Goal: Task Accomplishment & Management: Use online tool/utility

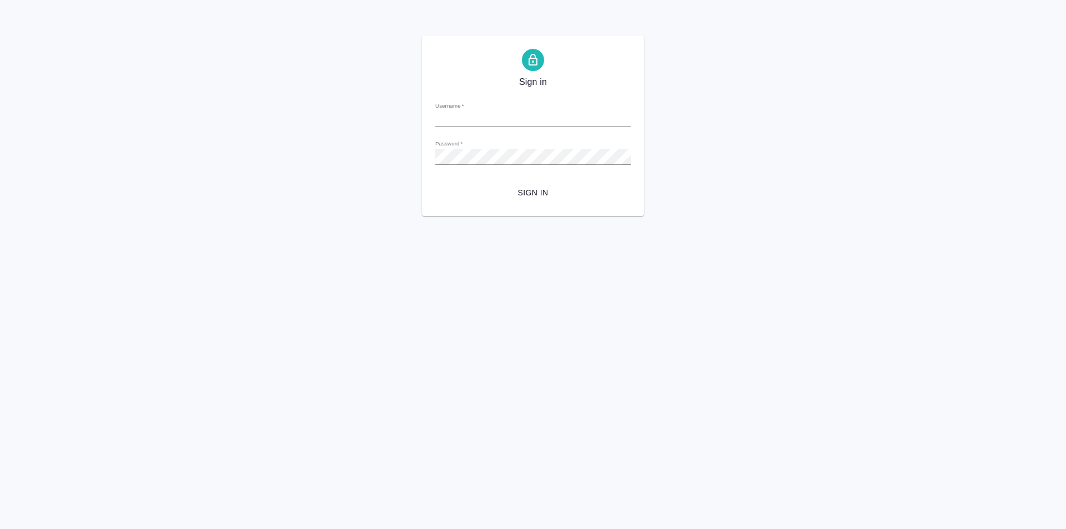
type input "[PERSON_NAME][EMAIL_ADDRESS][DOMAIN_NAME]"
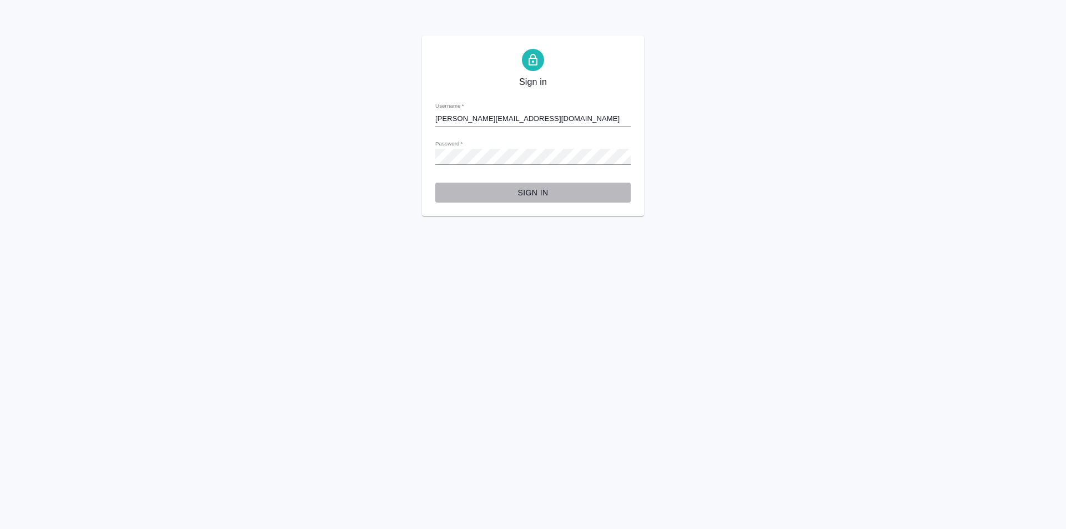
click at [533, 192] on span "Sign in" at bounding box center [533, 193] width 178 height 14
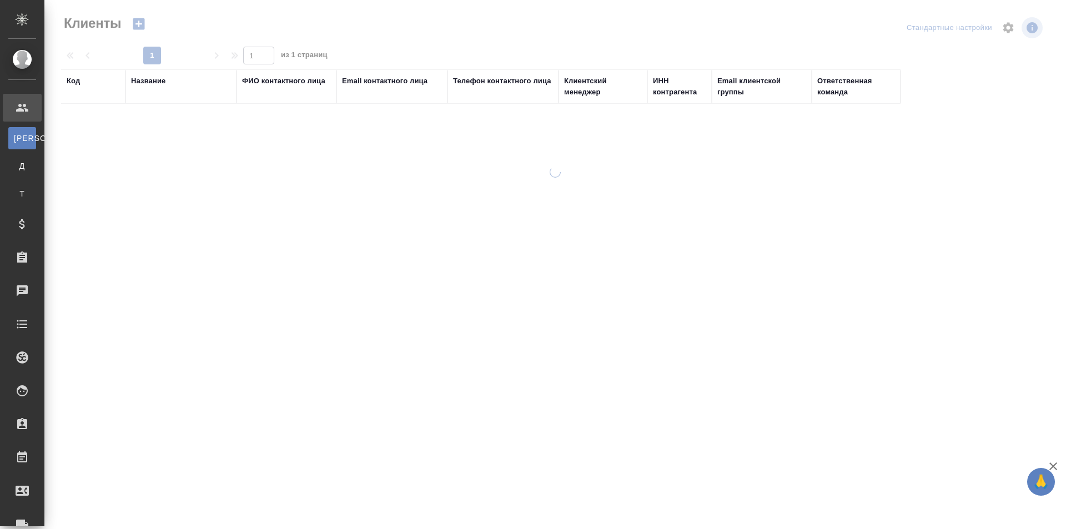
select select "RU"
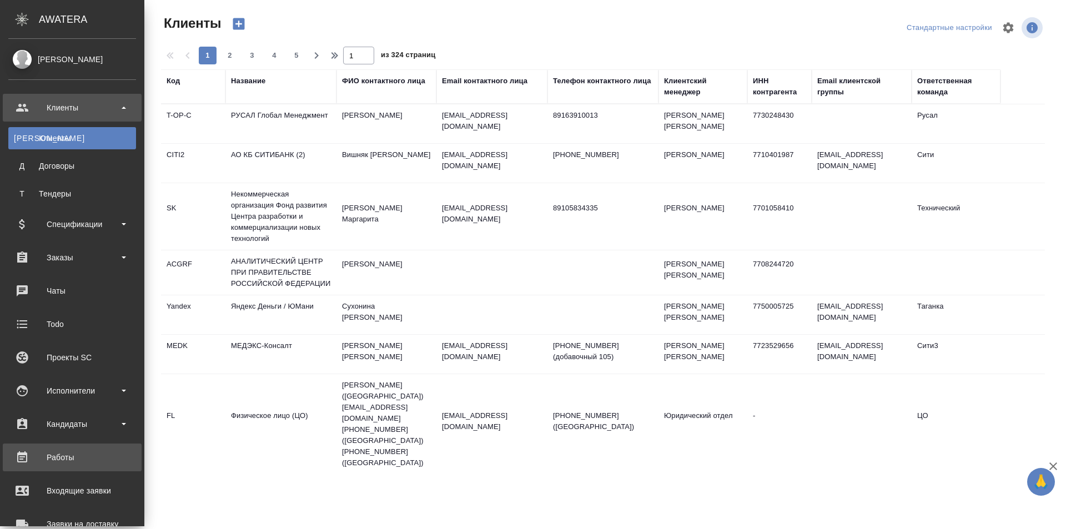
click at [73, 453] on div "Работы" at bounding box center [72, 457] width 128 height 17
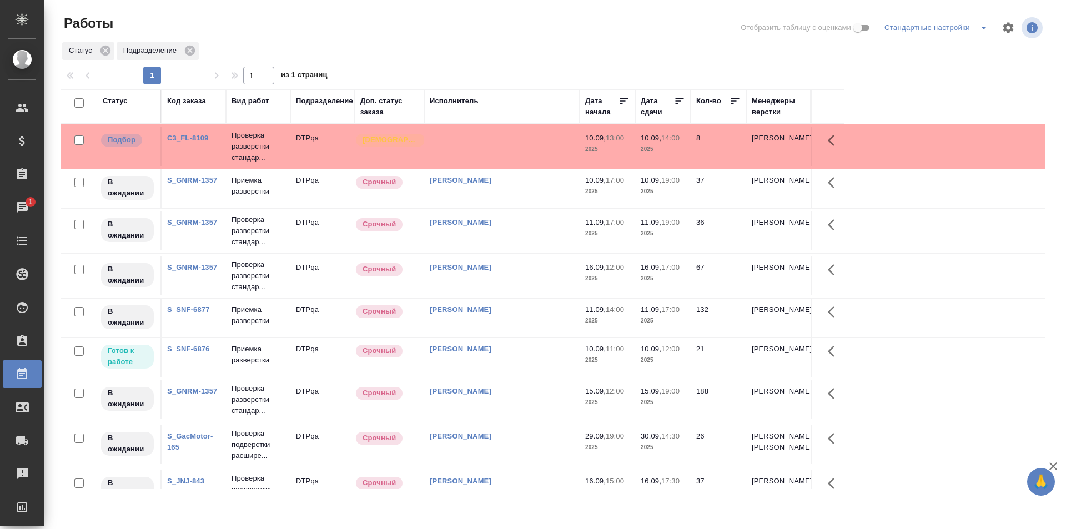
click at [526, 354] on div "Исмагилова Диана" at bounding box center [502, 349] width 144 height 11
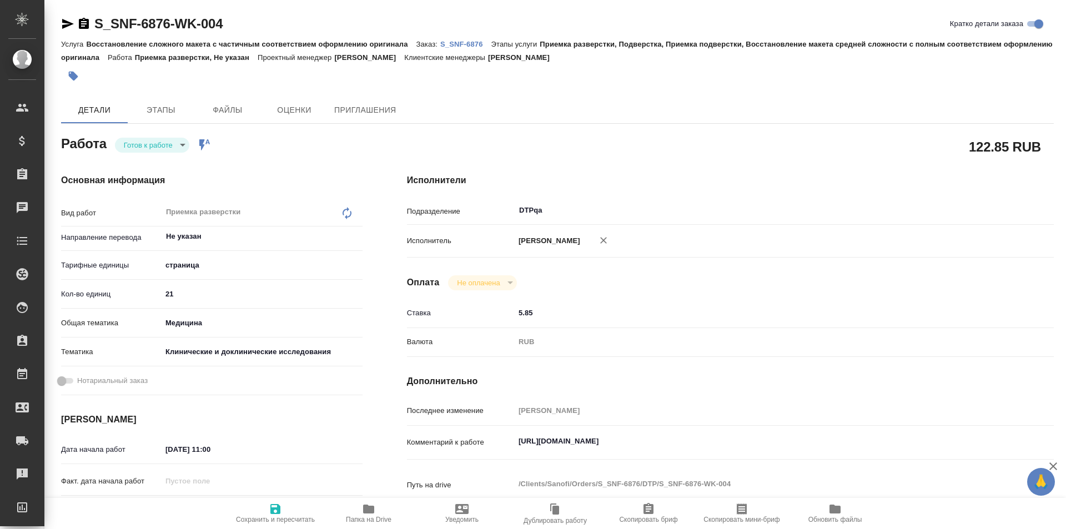
type textarea "x"
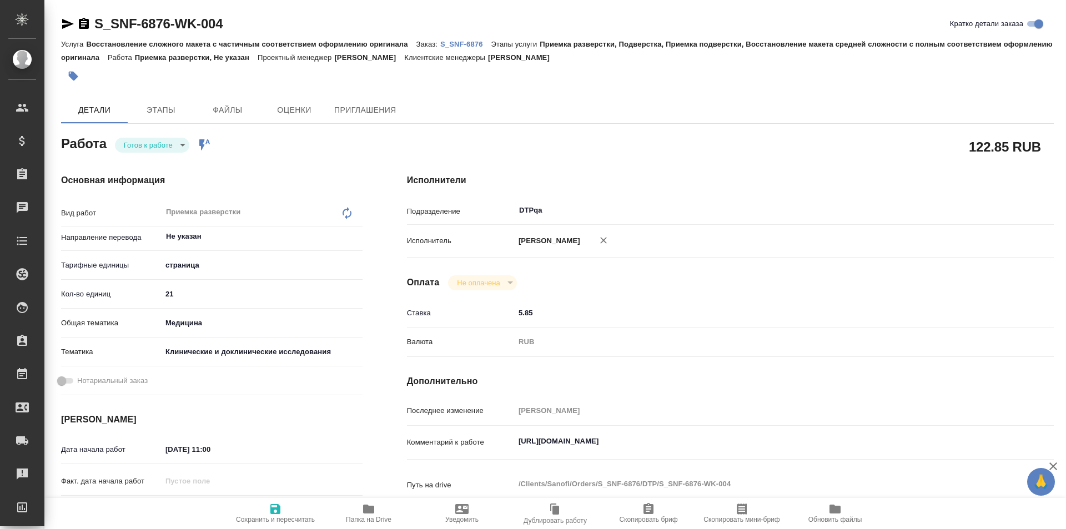
type textarea "x"
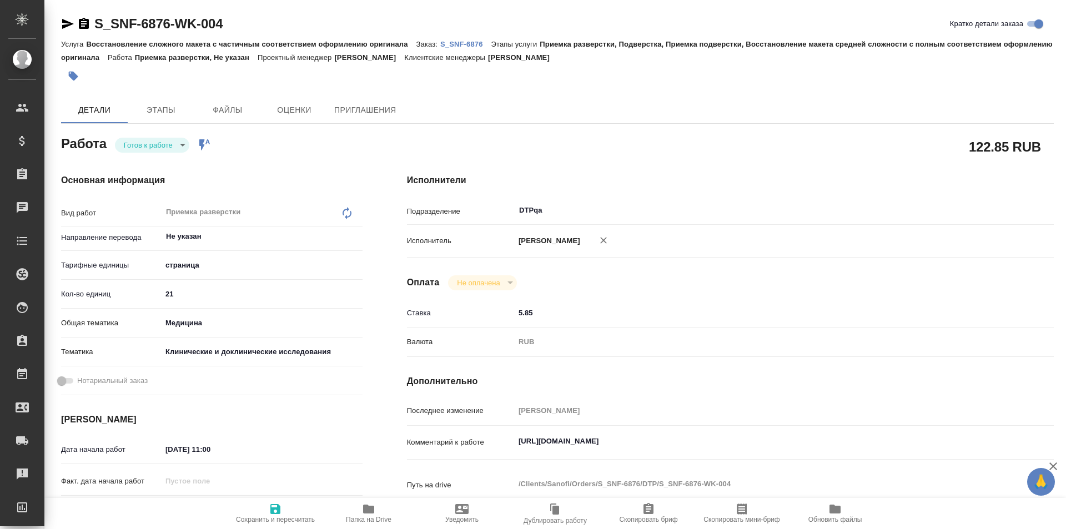
type textarea "x"
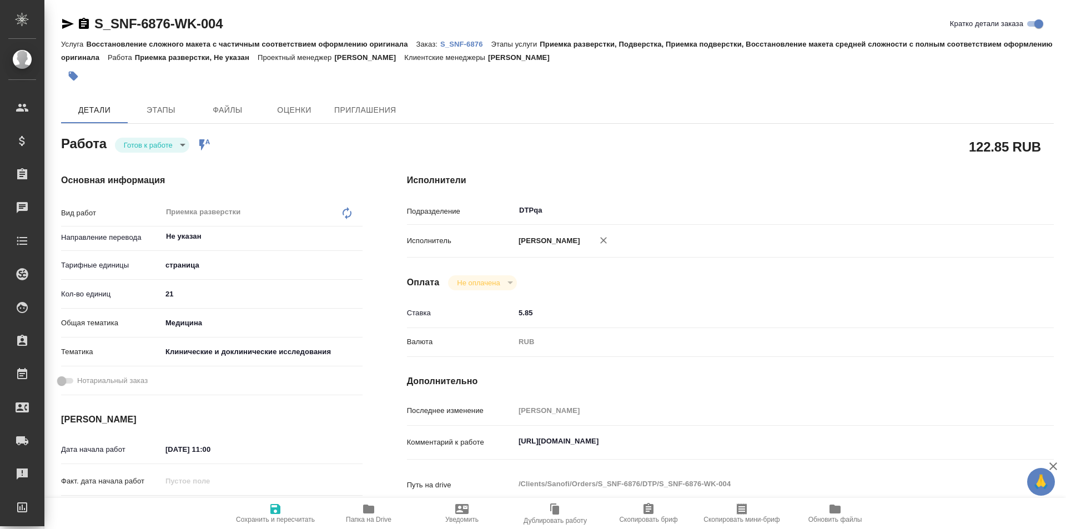
type textarea "x"
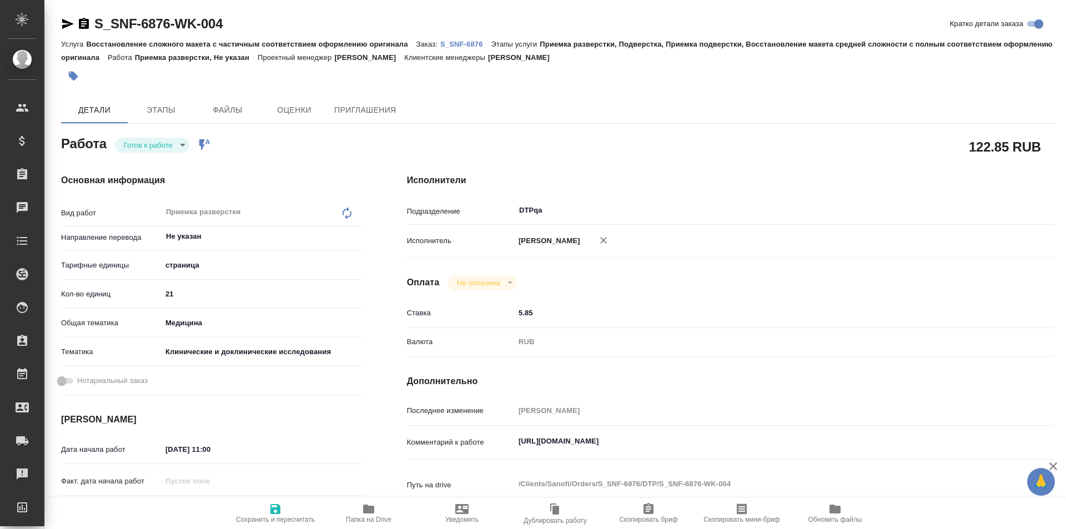
type textarea "x"
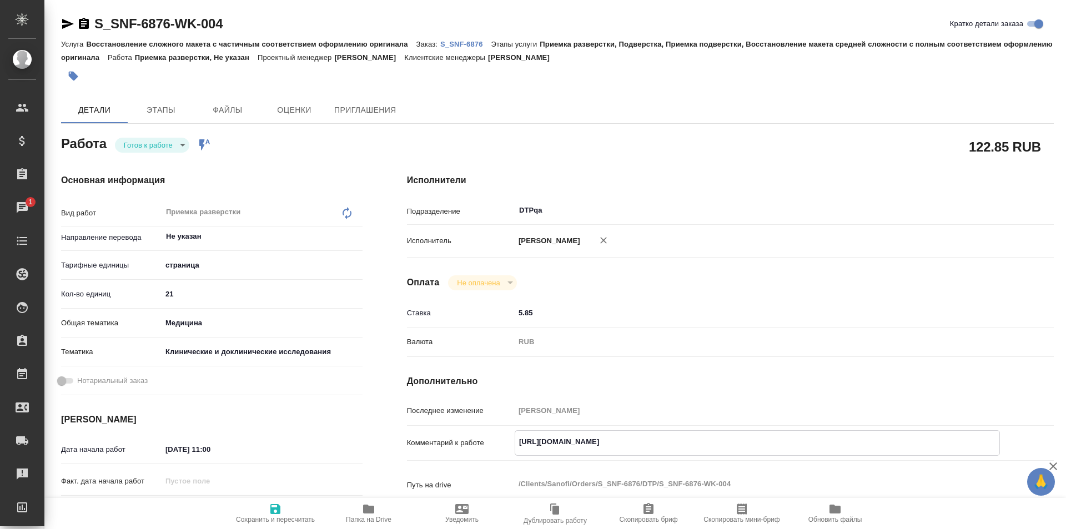
drag, startPoint x: 727, startPoint y: 442, endPoint x: 551, endPoint y: 423, distance: 177.0
click at [511, 446] on div "Комментарий к работе https://tera.awatera.com/Work/68bff104296fe19407f11bcf/ x" at bounding box center [730, 443] width 647 height 26
type textarea "x"
drag, startPoint x: 255, startPoint y: 26, endPoint x: 73, endPoint y: 21, distance: 181.5
click at [73, 21] on div "S_SNF-6876-WK-004 Кратко детали заказа" at bounding box center [557, 24] width 992 height 18
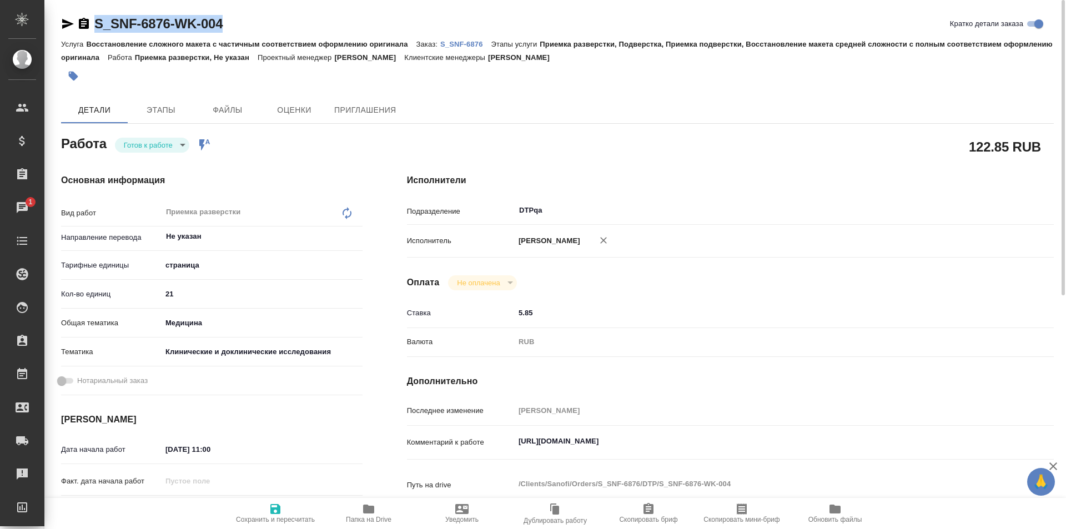
copy link "S_SNF-6876-WK-004"
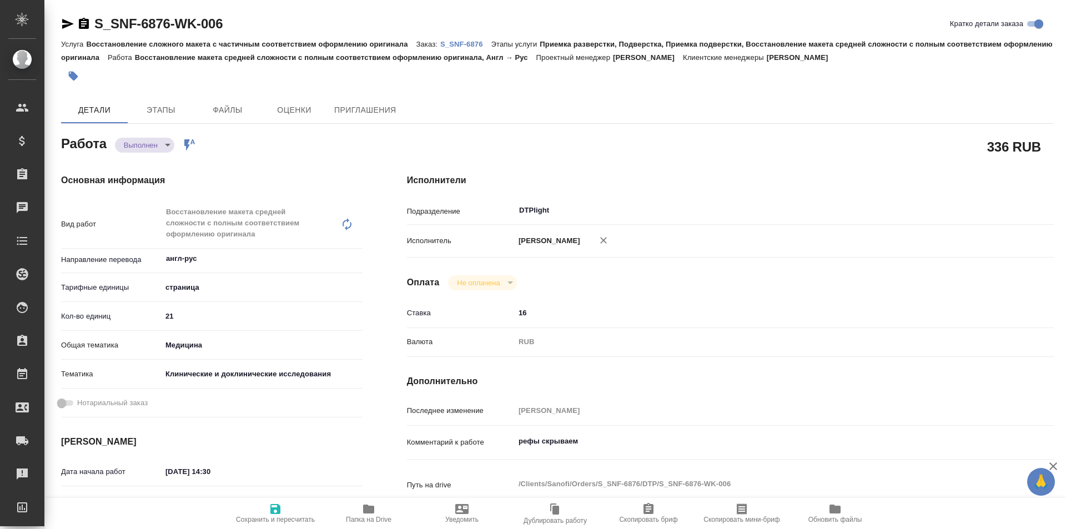
type textarea "x"
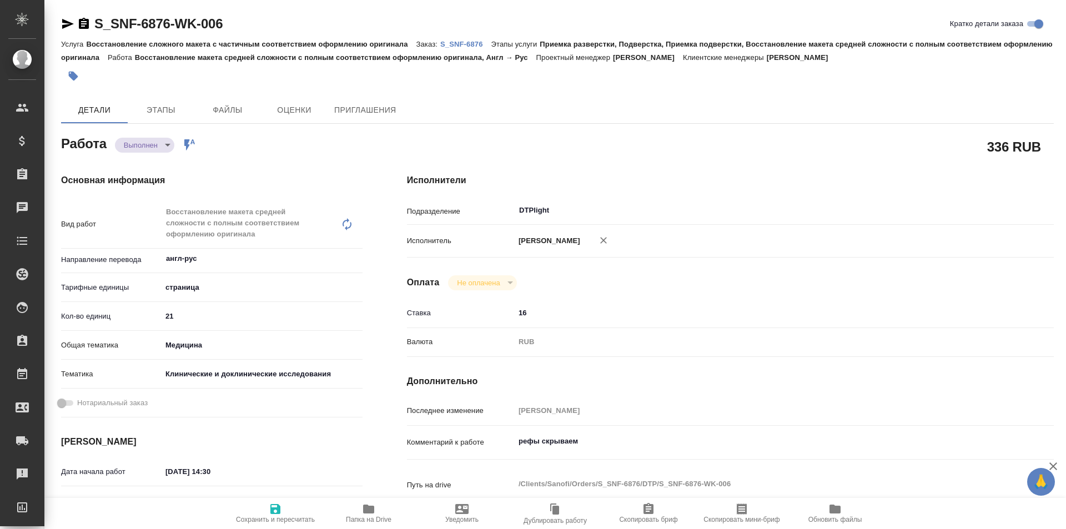
type textarea "x"
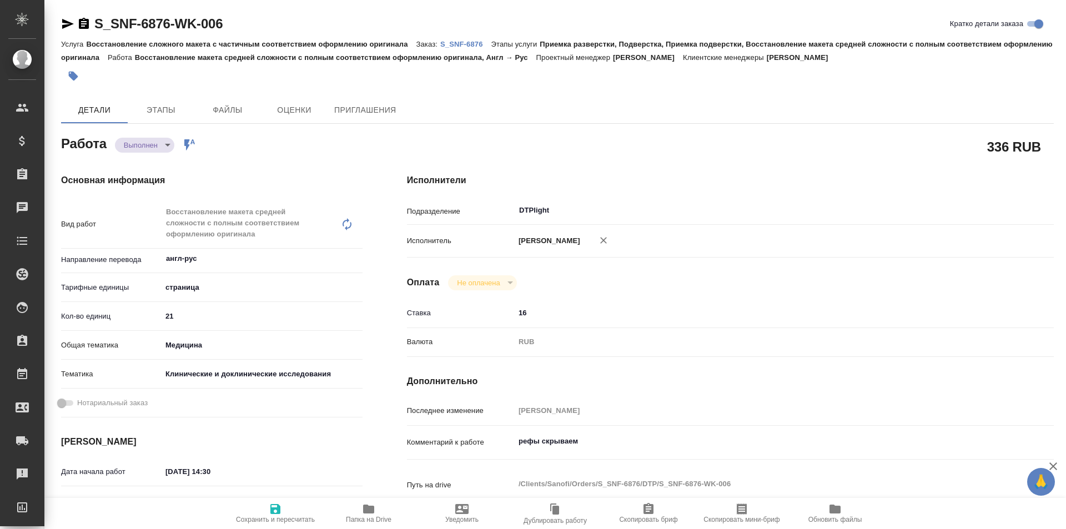
type textarea "x"
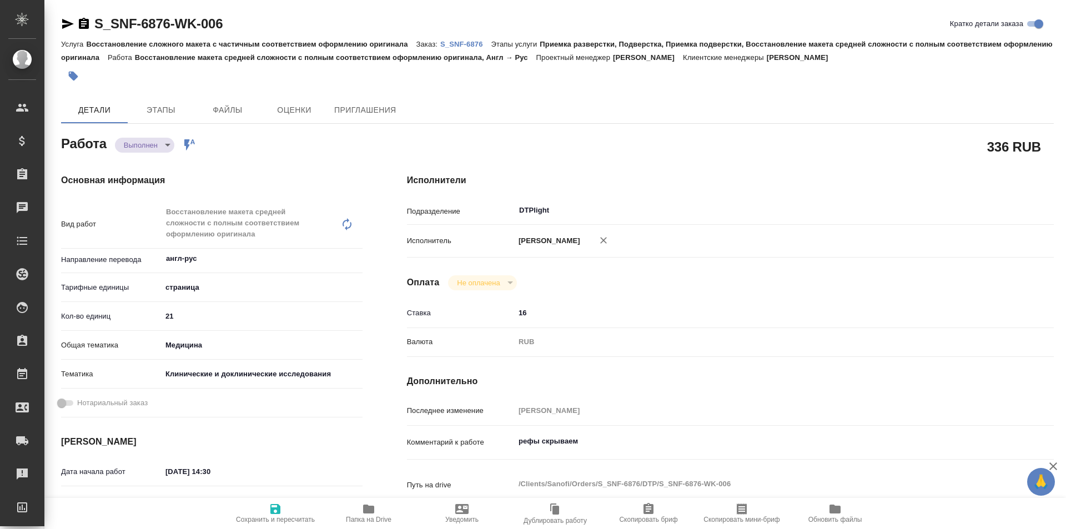
type textarea "x"
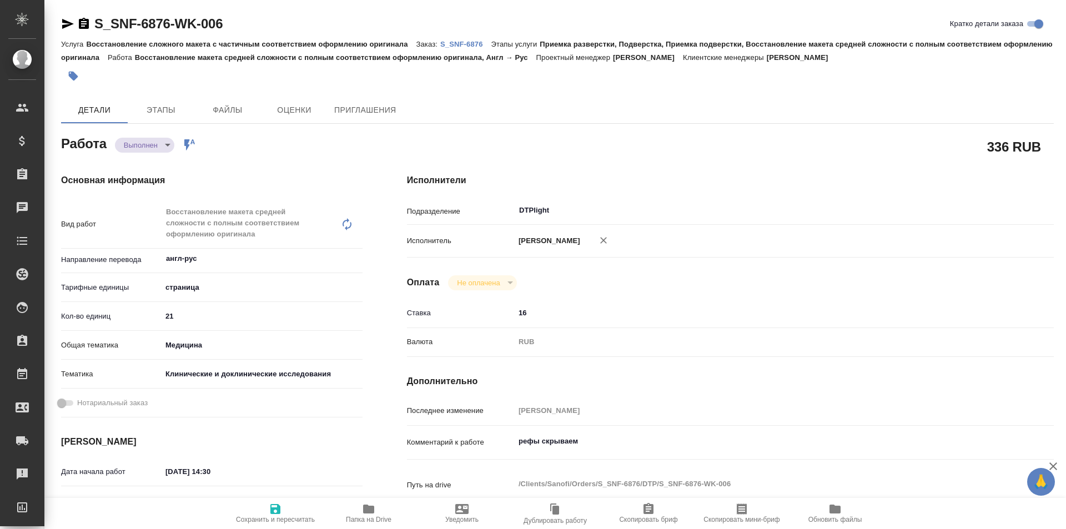
type textarea "x"
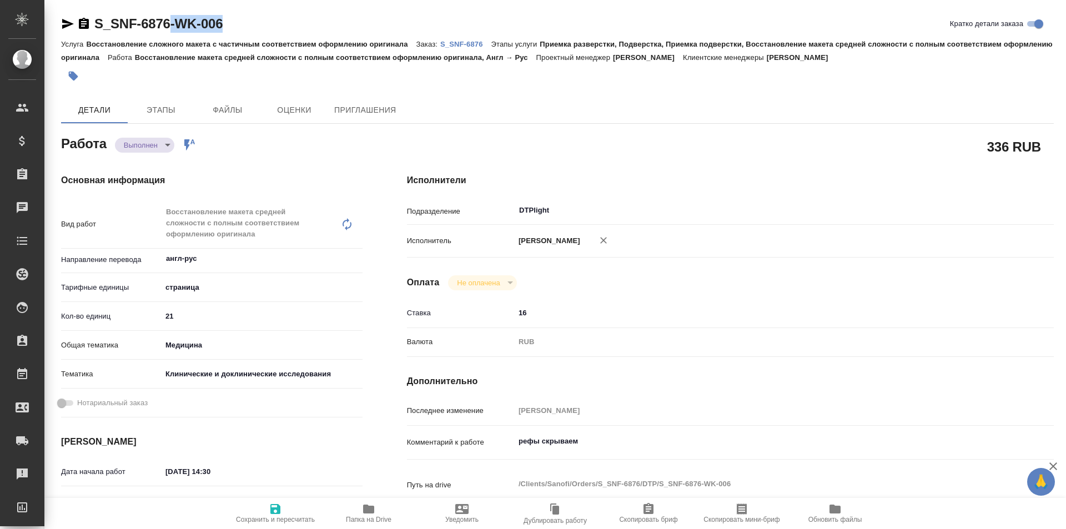
type textarea "x"
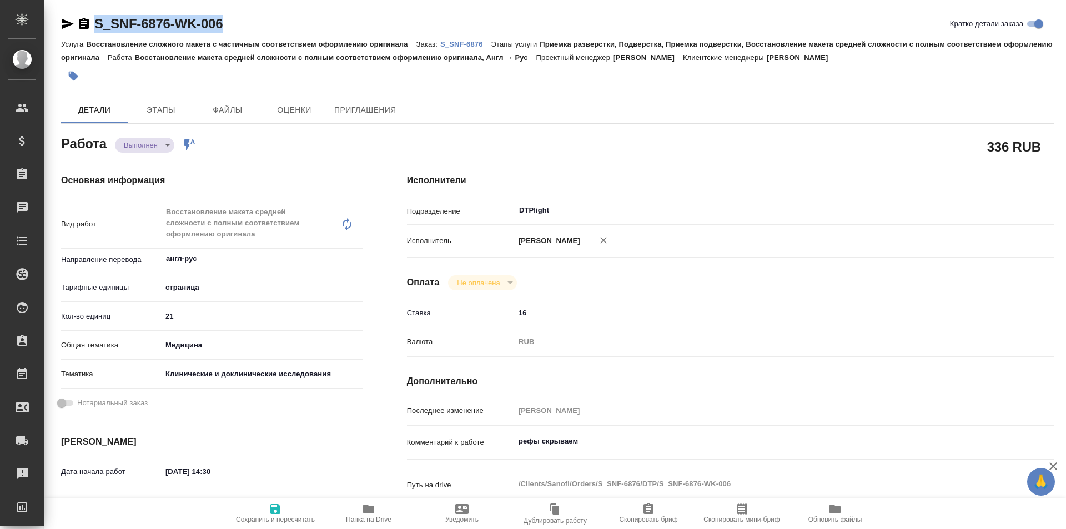
drag, startPoint x: 235, startPoint y: 22, endPoint x: 79, endPoint y: 27, distance: 156.0
click at [79, 27] on div "S_SNF-6876-WK-006 Кратко детали заказа" at bounding box center [557, 24] width 992 height 18
copy link "S_SNF-6876-WK-006"
click at [366, 517] on span "Папка на Drive" at bounding box center [369, 520] width 46 height 8
